Goal: Obtain resource: Obtain resource

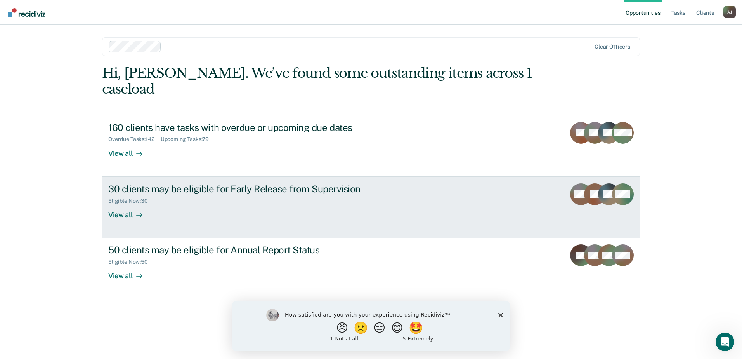
click at [133, 204] on div "View all" at bounding box center [129, 211] width 43 height 15
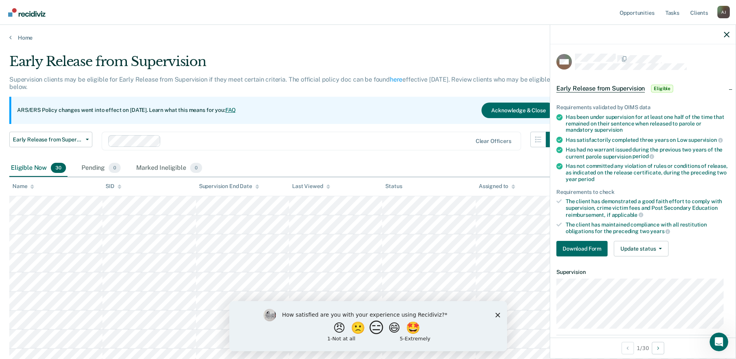
click at [376, 331] on button "😑" at bounding box center [377, 327] width 18 height 16
click at [495, 318] on icon "Close survey" at bounding box center [497, 318] width 5 height 5
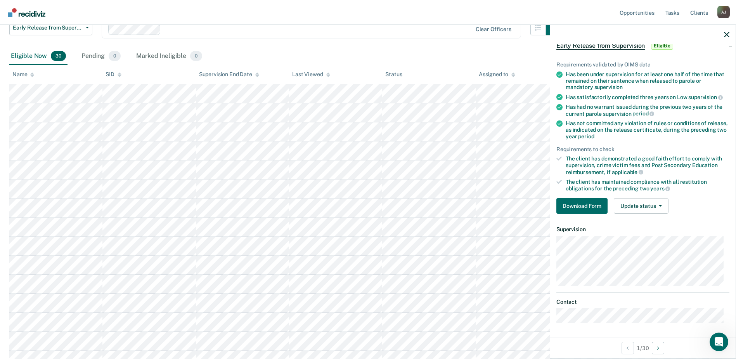
scroll to position [116, 0]
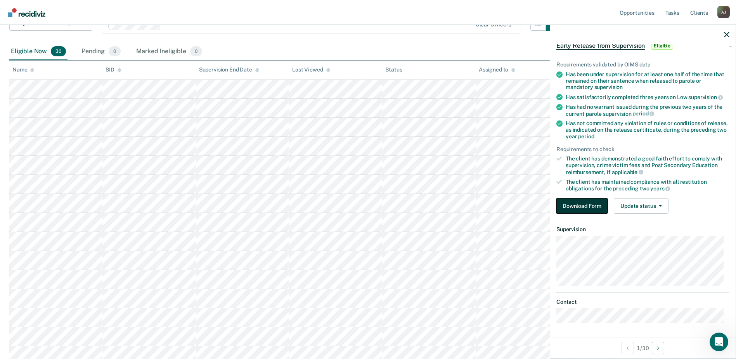
click at [578, 204] on button "Download Form" at bounding box center [582, 206] width 51 height 16
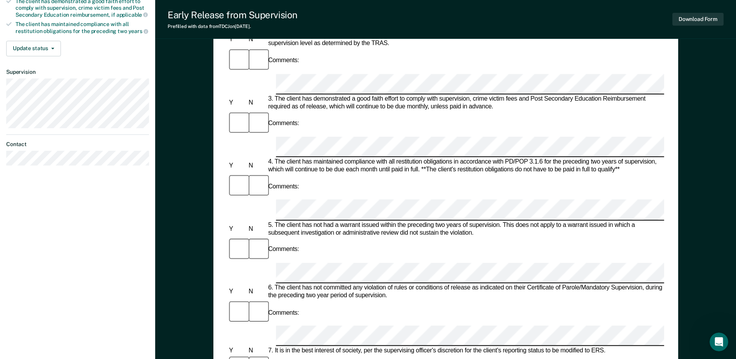
scroll to position [178, 0]
